Goal: Navigation & Orientation: Understand site structure

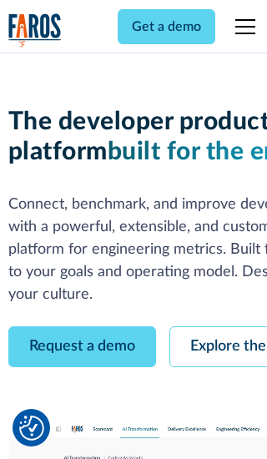
scroll to position [95, 0]
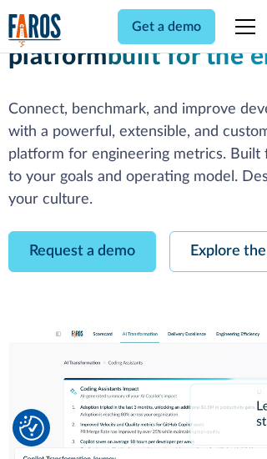
click at [82, 231] on link "Request a demo" at bounding box center [82, 251] width 148 height 41
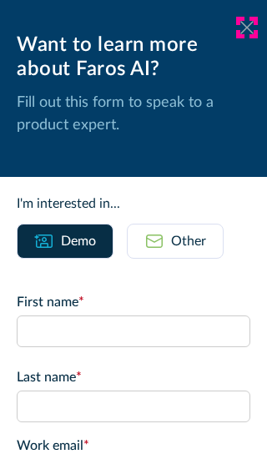
click at [247, 28] on icon at bounding box center [246, 27] width 13 height 13
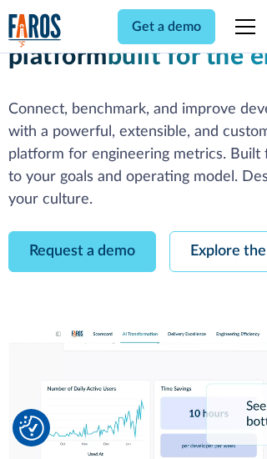
click at [218, 231] on link "Explore the platform" at bounding box center [258, 251] width 178 height 41
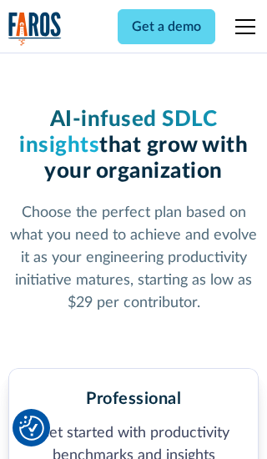
scroll to position [2587, 0]
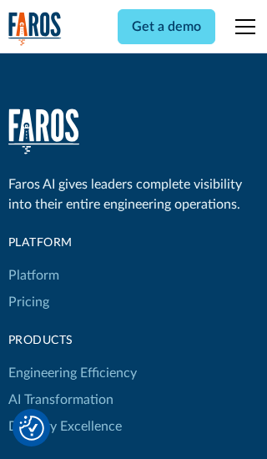
click at [33, 262] on link "Platform" at bounding box center [33, 275] width 51 height 27
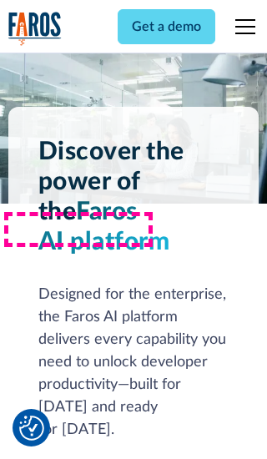
scroll to position [13050, 0]
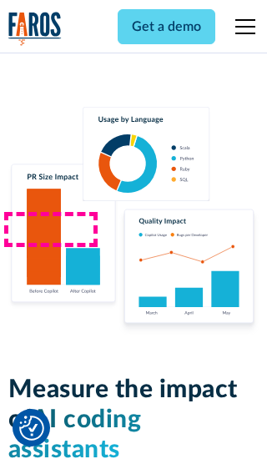
scroll to position [10320, 0]
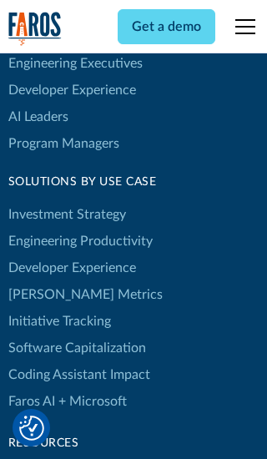
click at [50, 281] on link "[PERSON_NAME] Metrics" at bounding box center [85, 294] width 154 height 27
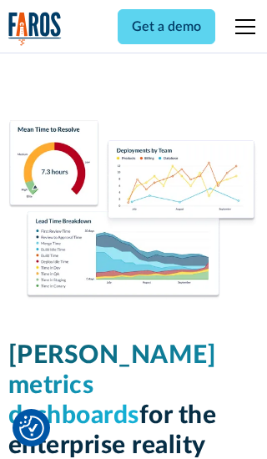
scroll to position [7310, 0]
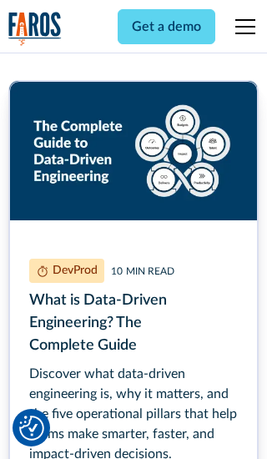
scroll to position [7531, 0]
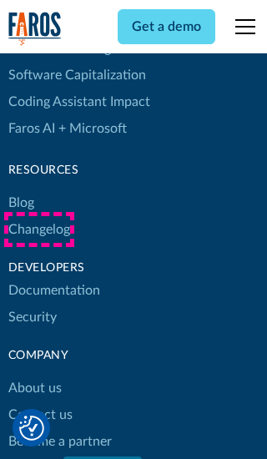
click at [38, 230] on link "Changelog" at bounding box center [39, 229] width 62 height 27
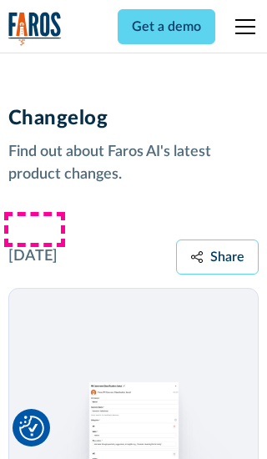
scroll to position [20165, 0]
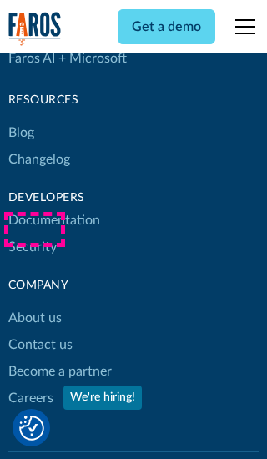
click at [34, 305] on link "About us" at bounding box center [34, 318] width 53 height 27
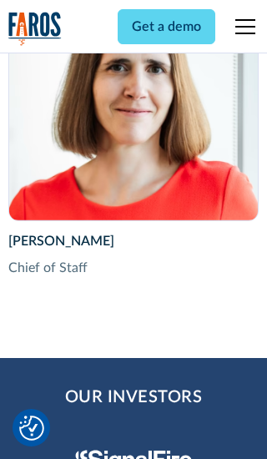
scroll to position [5757, 0]
